Goal: Information Seeking & Learning: Learn about a topic

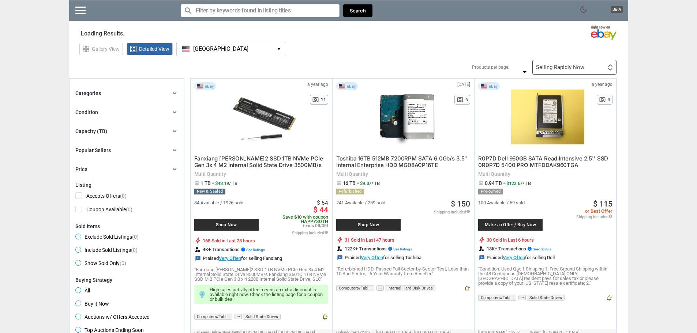
click at [172, 134] on icon "chevron_right" at bounding box center [174, 131] width 7 height 7
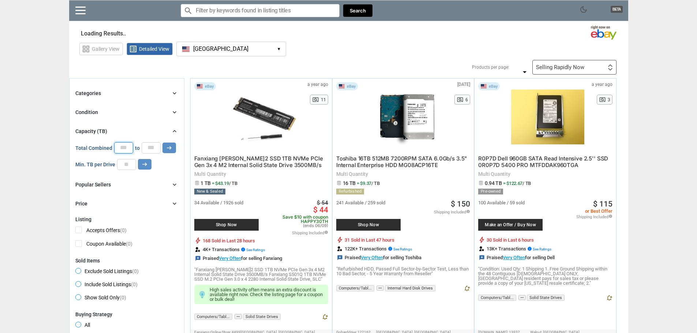
click at [125, 149] on input "number" at bounding box center [123, 147] width 19 height 11
type input "*"
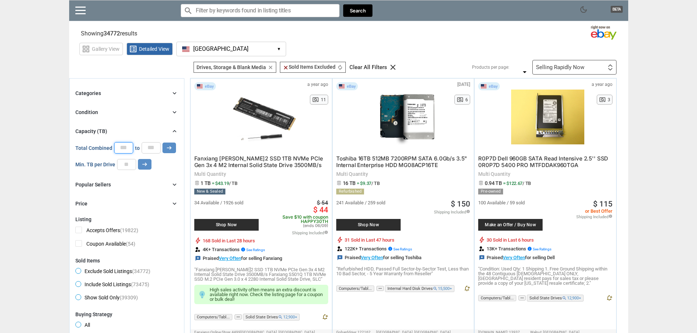
type input "**"
type input "*"
click at [170, 147] on icon "arrow_right_alt" at bounding box center [169, 147] width 7 height 7
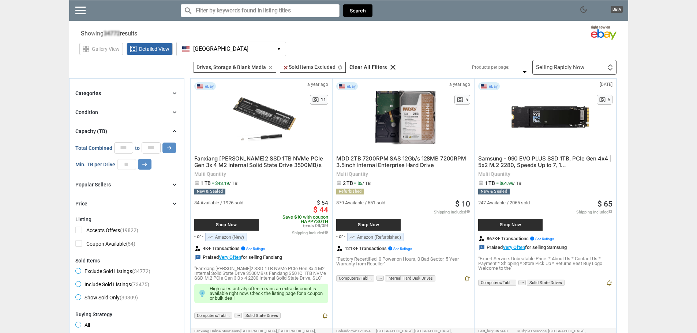
click at [126, 94] on div "Categories chevron_right" at bounding box center [126, 93] width 103 height 9
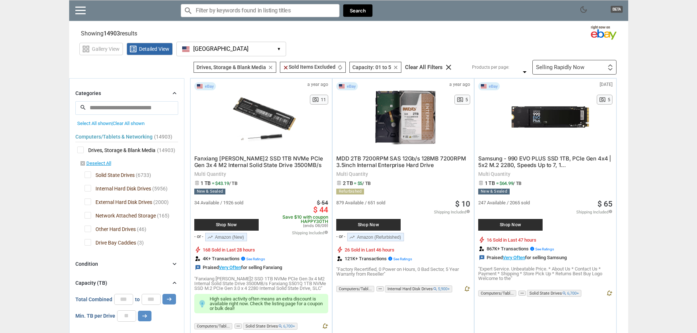
click at [126, 94] on div "Categories chevron_right" at bounding box center [126, 93] width 103 height 9
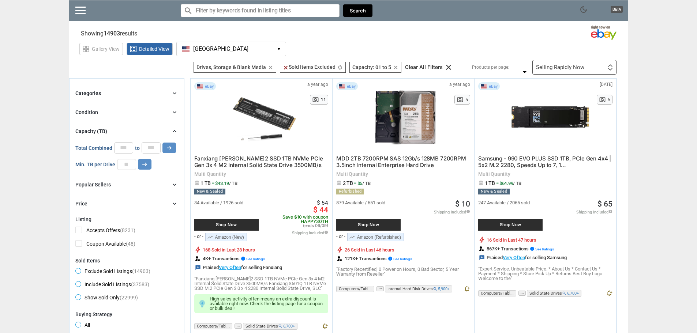
click at [126, 94] on div "Categories chevron_right" at bounding box center [126, 93] width 103 height 9
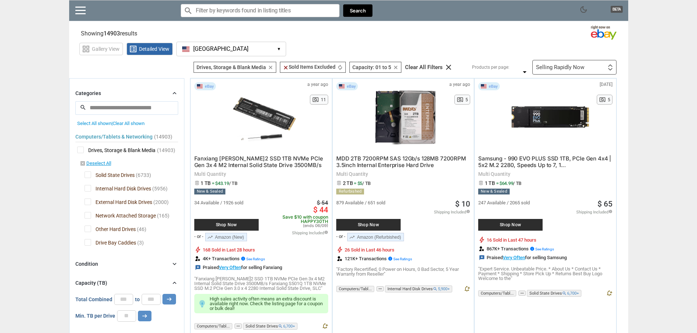
click at [87, 175] on span "Solid State Drives" at bounding box center [109, 176] width 50 height 9
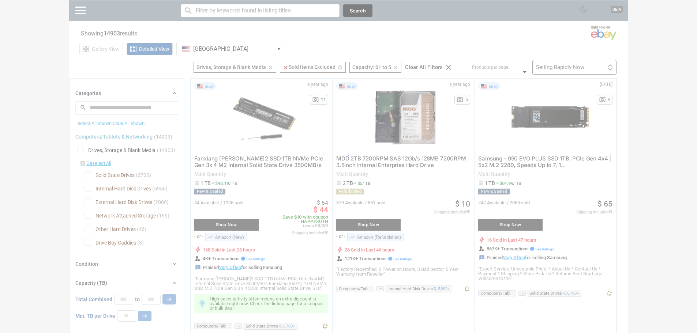
click at [88, 216] on div at bounding box center [348, 166] width 697 height 333
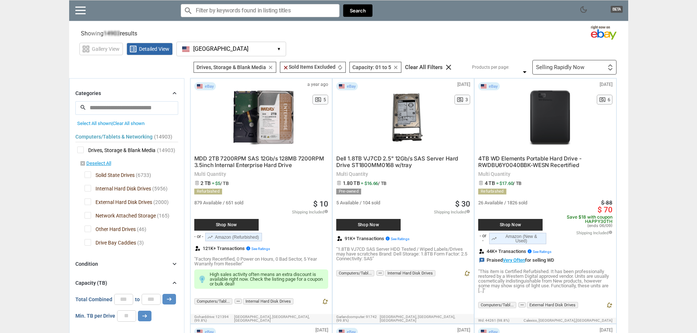
click at [88, 215] on span "Network Attached Storage" at bounding box center [119, 216] width 71 height 9
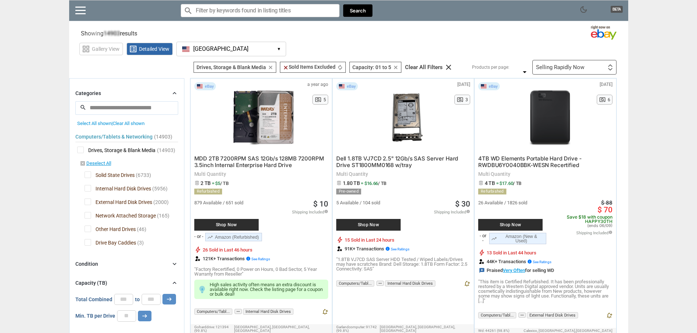
click at [88, 229] on span "Other Hard Drives" at bounding box center [109, 230] width 51 height 9
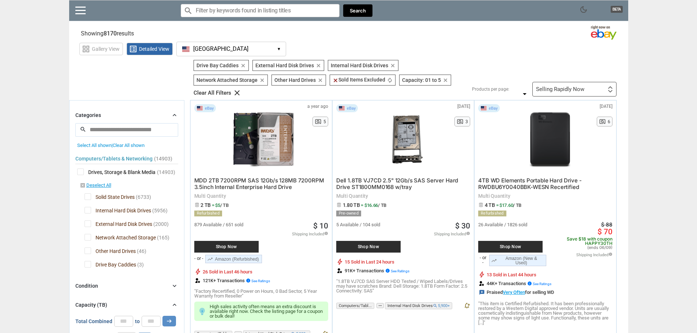
click at [88, 266] on span "Drive Bay Caddies" at bounding box center [110, 265] width 52 height 9
click at [88, 251] on span "Other Hard Drives" at bounding box center [109, 252] width 51 height 9
click at [88, 239] on span "Network Attached Storage" at bounding box center [119, 238] width 71 height 9
click at [87, 223] on span "External Hard Disk Drives" at bounding box center [118, 225] width 68 height 9
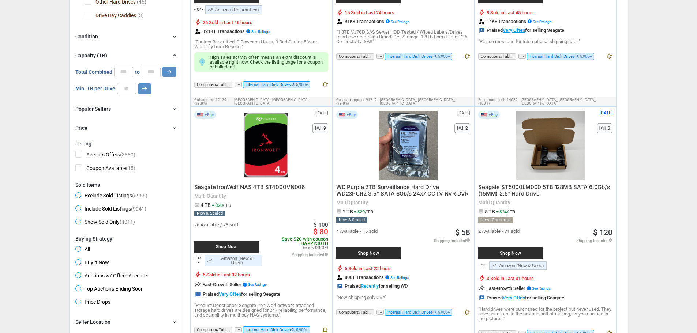
scroll to position [219, 0]
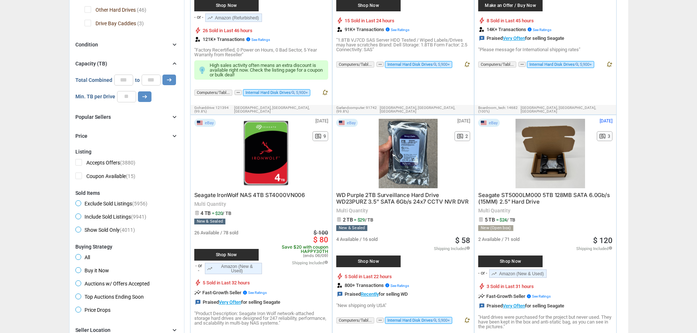
click at [120, 135] on div "Price chevron_right" at bounding box center [126, 136] width 103 height 9
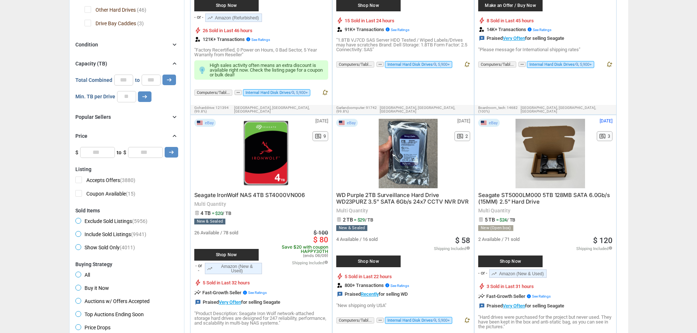
click at [123, 119] on div "Popular Sellers chevron_right" at bounding box center [126, 117] width 103 height 9
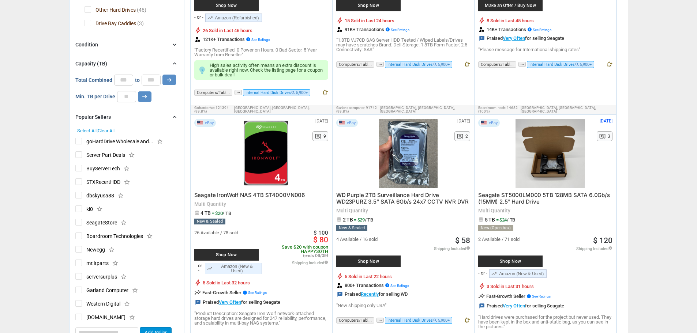
click at [123, 119] on div "Popular Sellers chevron_right" at bounding box center [126, 117] width 103 height 9
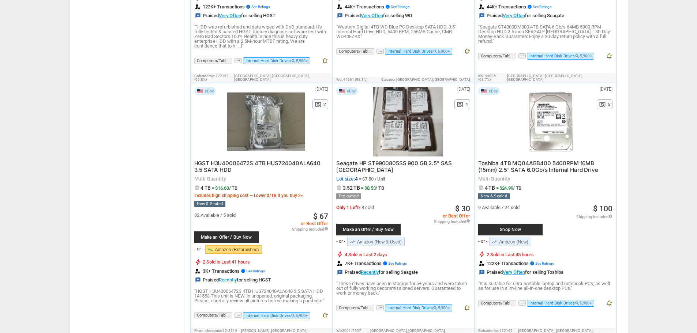
scroll to position [1573, 0]
